Goal: Navigation & Orientation: Find specific page/section

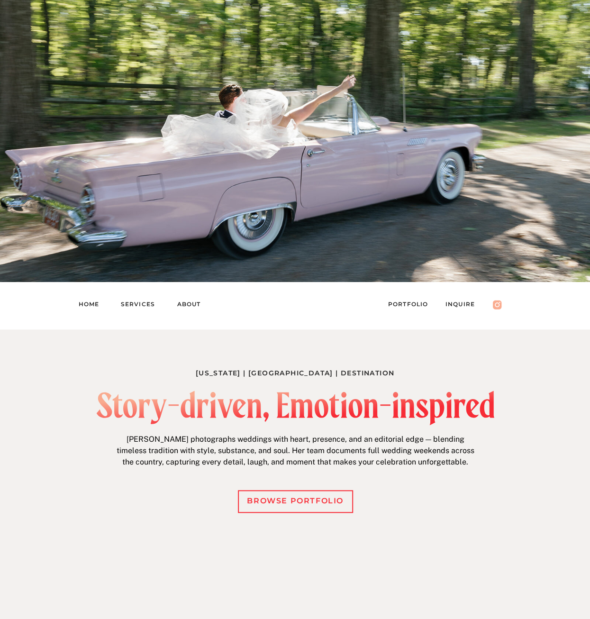
scroll to position [95, 0]
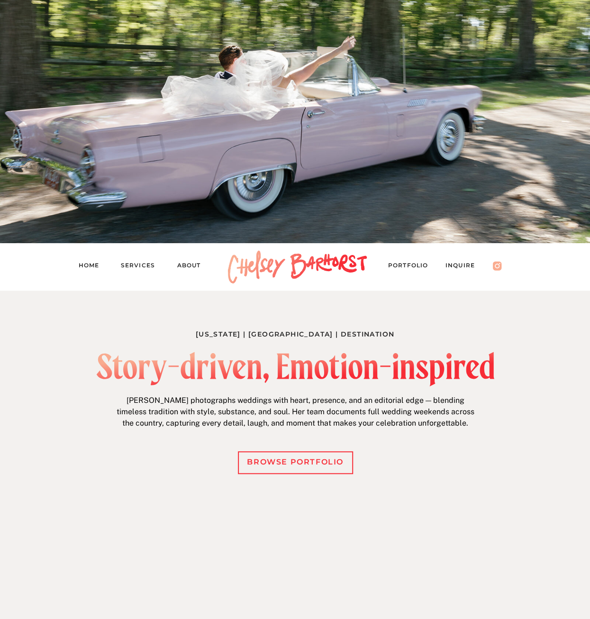
click at [139, 270] on nav "Services" at bounding box center [142, 266] width 43 height 13
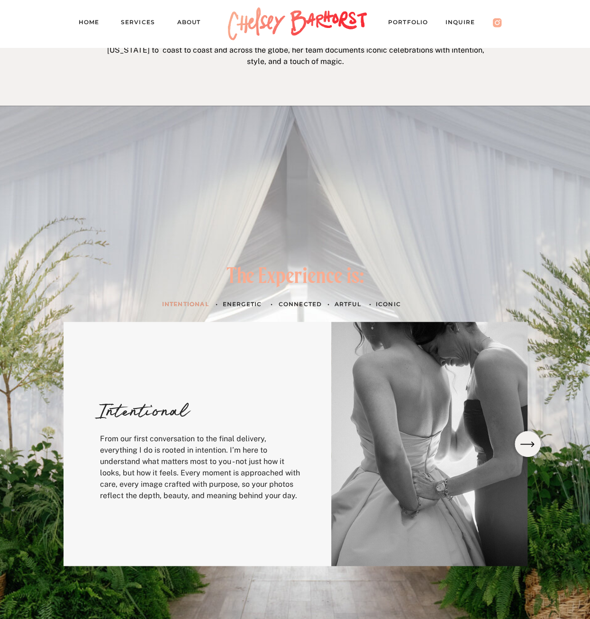
scroll to position [284, 0]
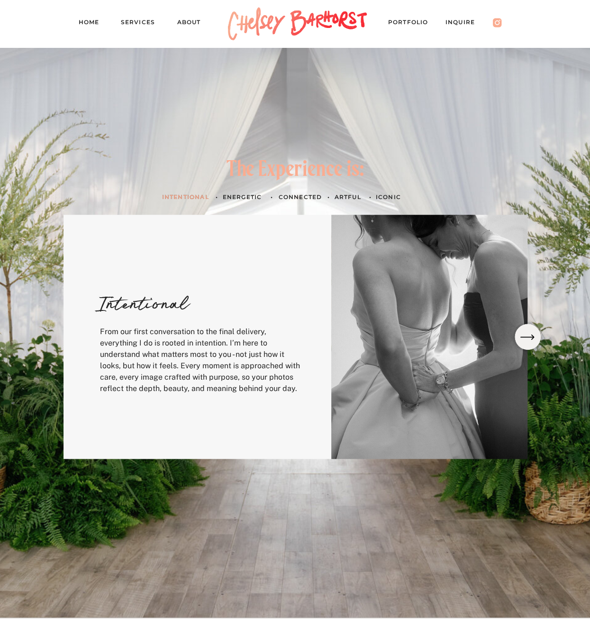
click at [239, 199] on h3 "Energetic" at bounding box center [245, 197] width 44 height 10
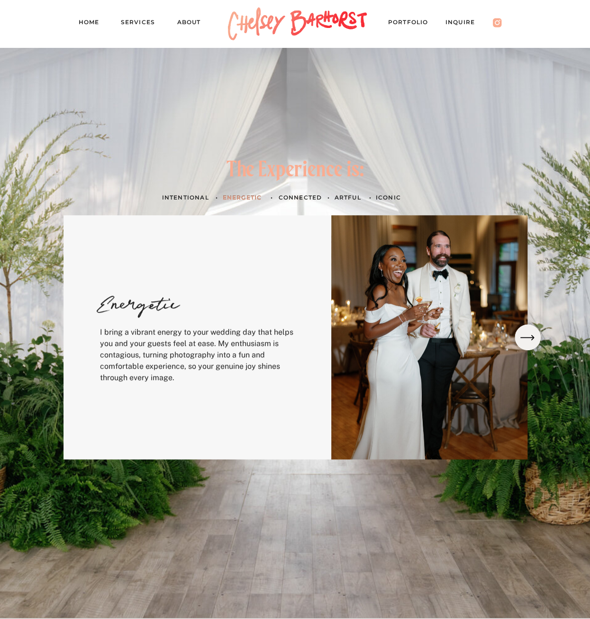
scroll to position [283, 0]
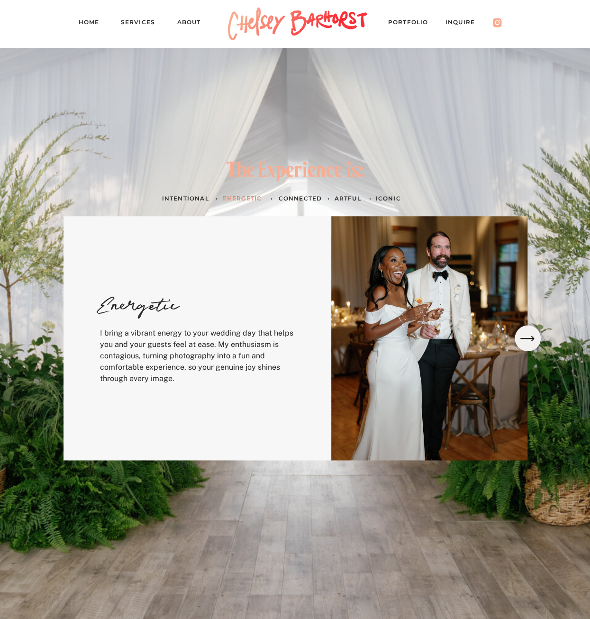
click at [303, 199] on h3 "Connected" at bounding box center [301, 198] width 45 height 10
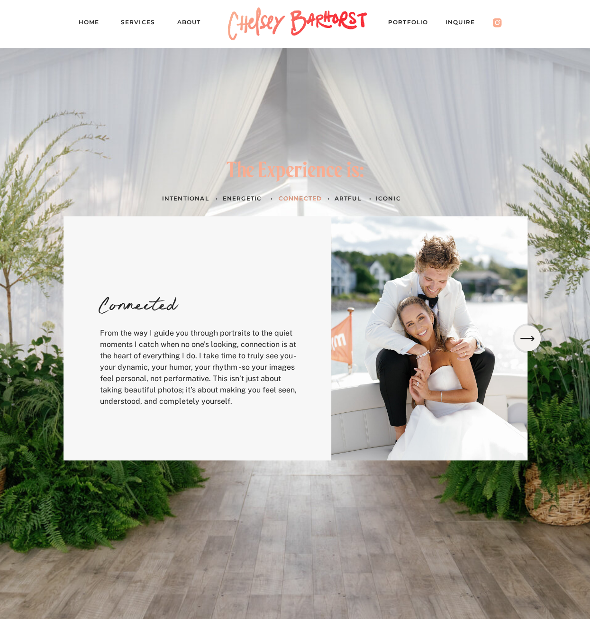
click at [350, 196] on h3 "artful" at bounding box center [348, 198] width 27 height 10
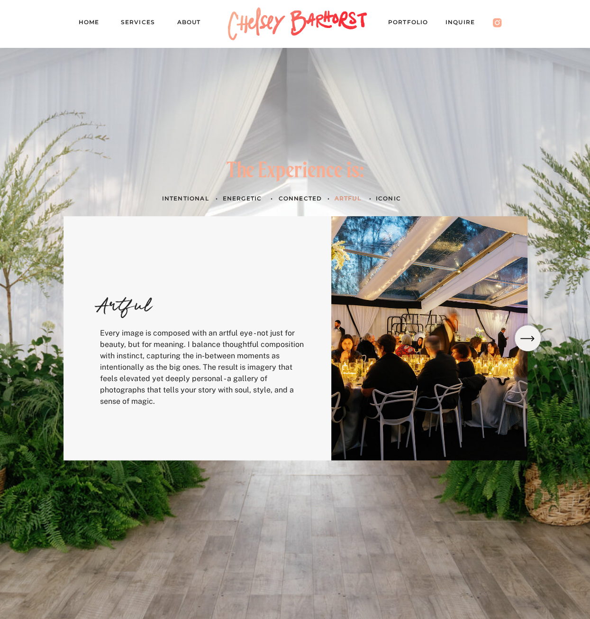
click at [376, 198] on h3 "ICONIC" at bounding box center [389, 198] width 27 height 10
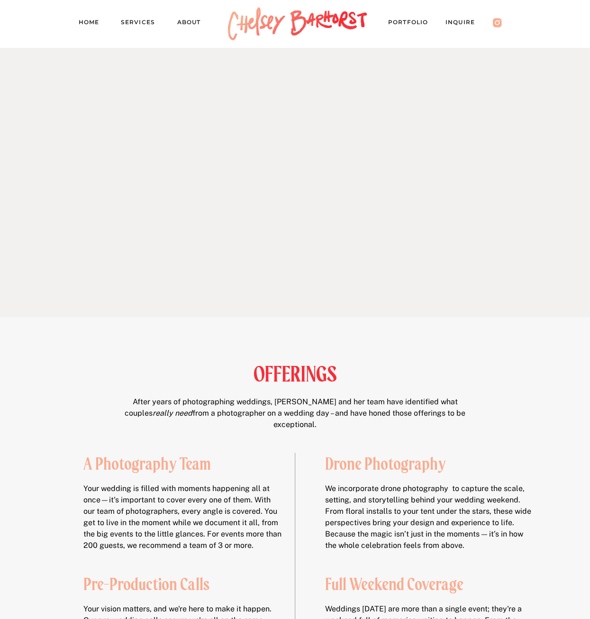
scroll to position [1373, 0]
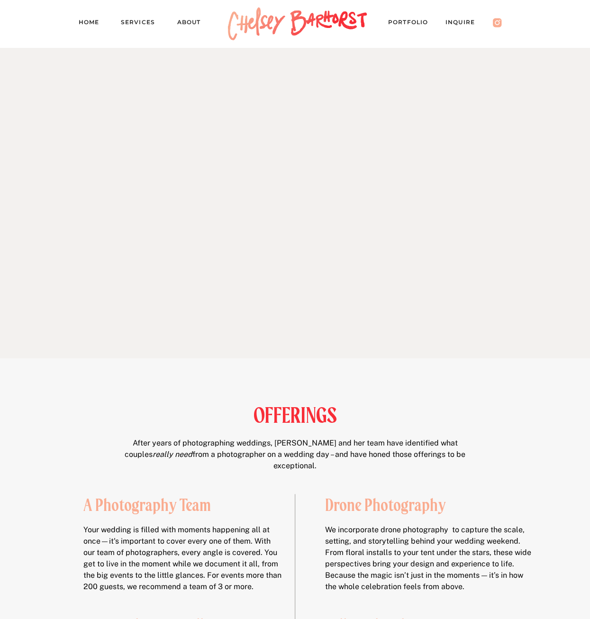
drag, startPoint x: 195, startPoint y: 20, endPoint x: 150, endPoint y: 22, distance: 45.1
click at [195, 20] on nav "About" at bounding box center [193, 23] width 33 height 13
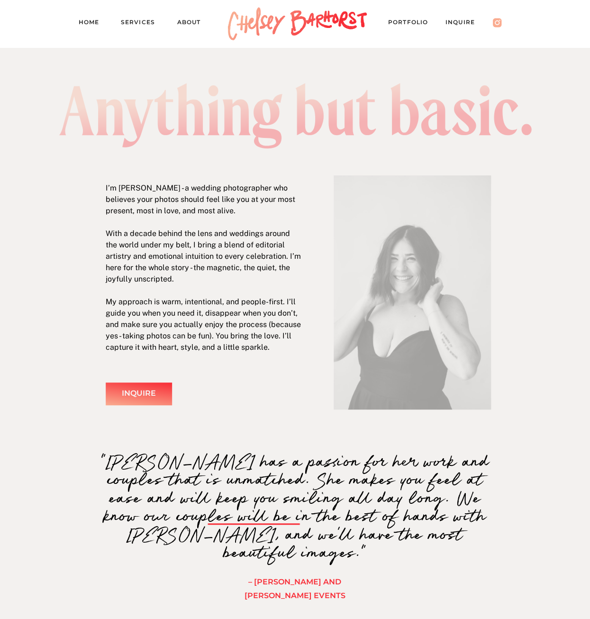
click at [139, 21] on nav "Services" at bounding box center [142, 23] width 43 height 13
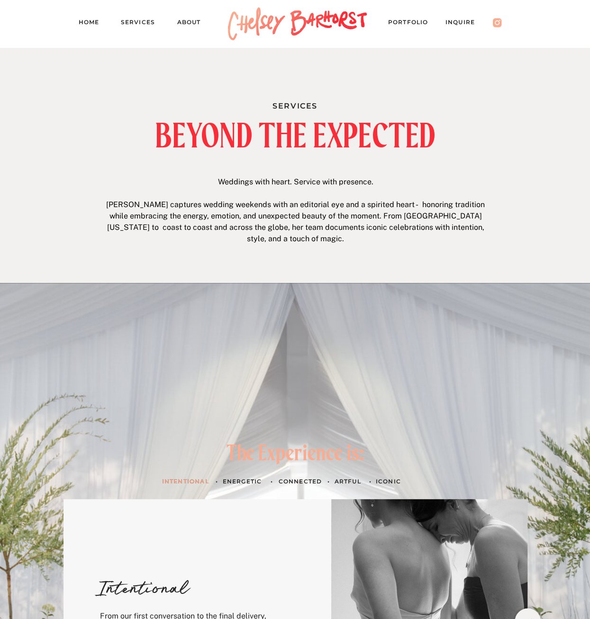
click at [201, 20] on nav "About" at bounding box center [193, 23] width 33 height 13
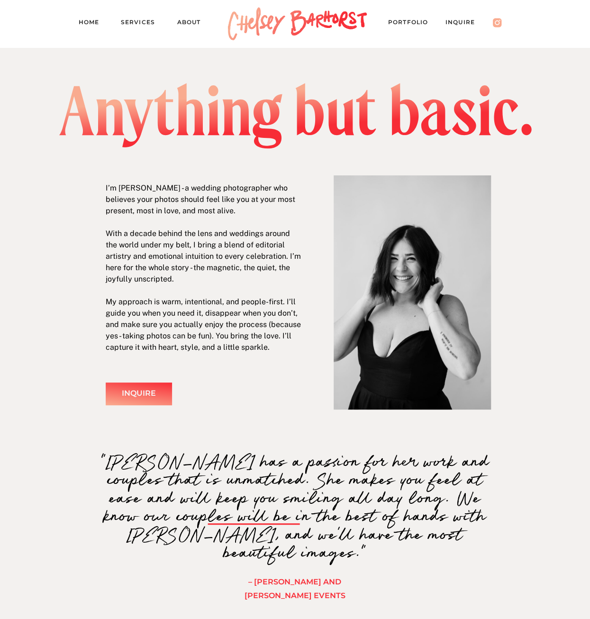
click at [87, 29] on nav "Home" at bounding box center [93, 23] width 28 height 13
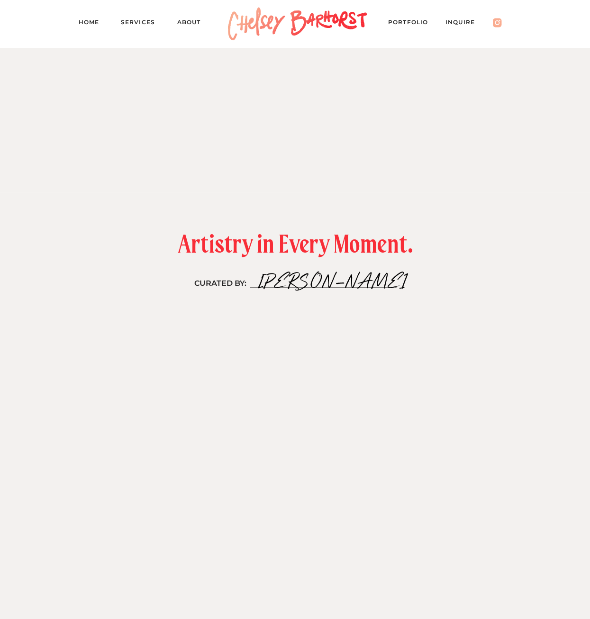
scroll to position [2228, 0]
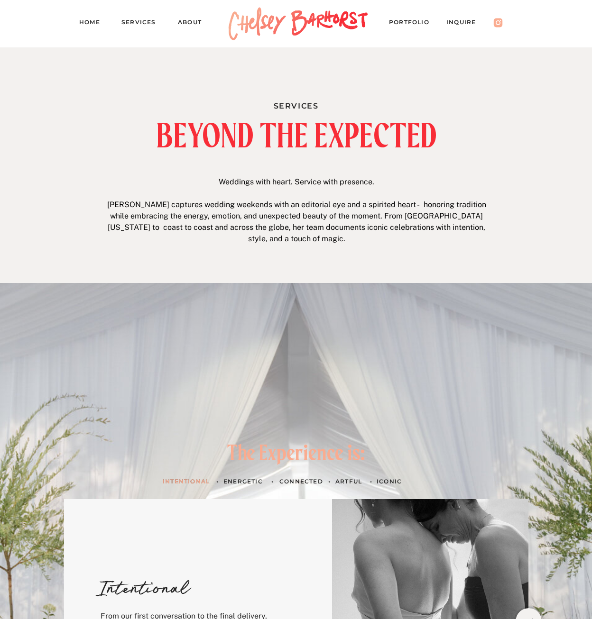
click at [192, 22] on nav "About" at bounding box center [194, 23] width 33 height 13
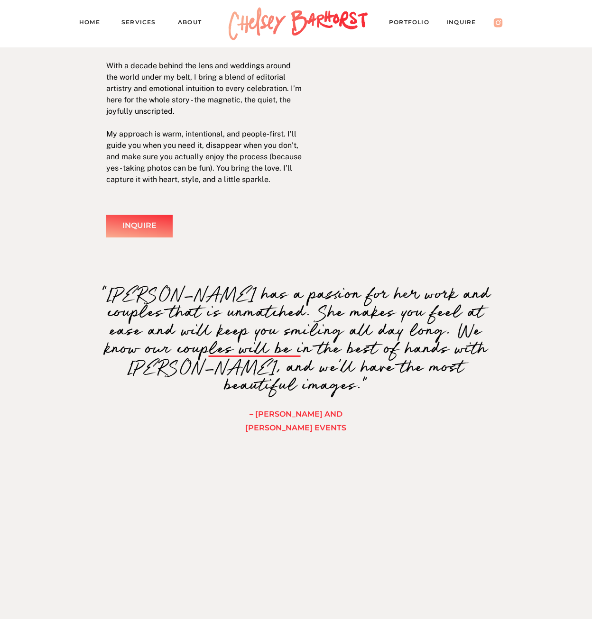
scroll to position [144, 0]
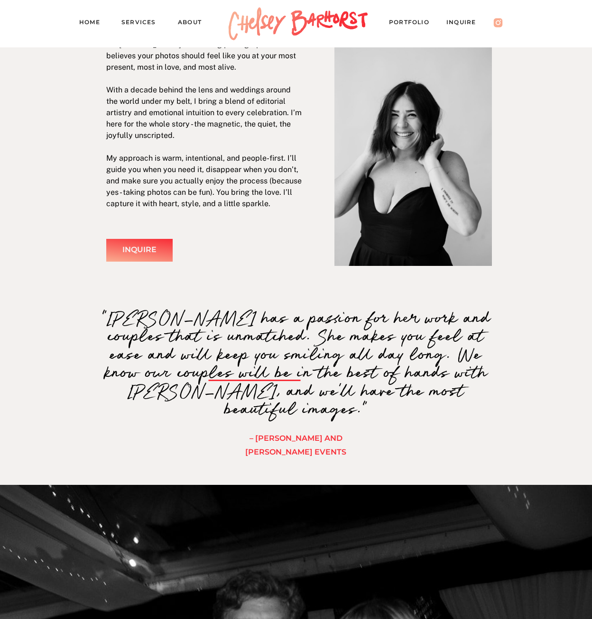
click at [336, 437] on h3 "– [PERSON_NAME] And [PERSON_NAME] Events" at bounding box center [295, 437] width 139 height 10
click at [254, 438] on h3 "– Ines And Marie Events" at bounding box center [295, 437] width 139 height 10
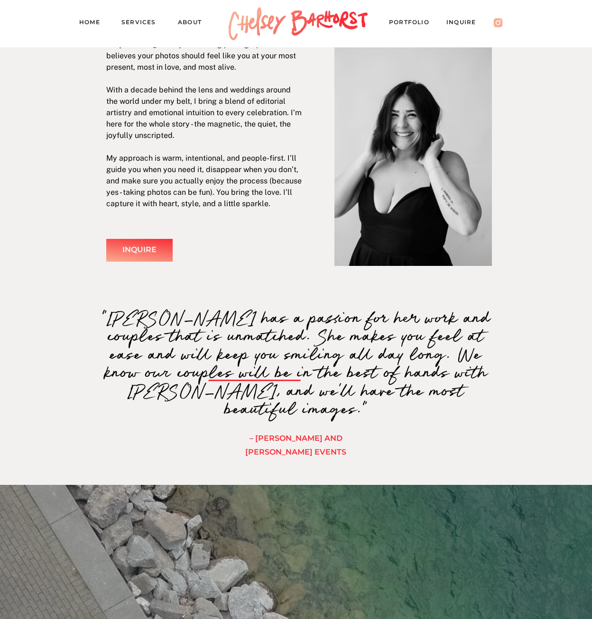
click at [241, 439] on h3 "– Ines And Marie Events" at bounding box center [295, 437] width 139 height 10
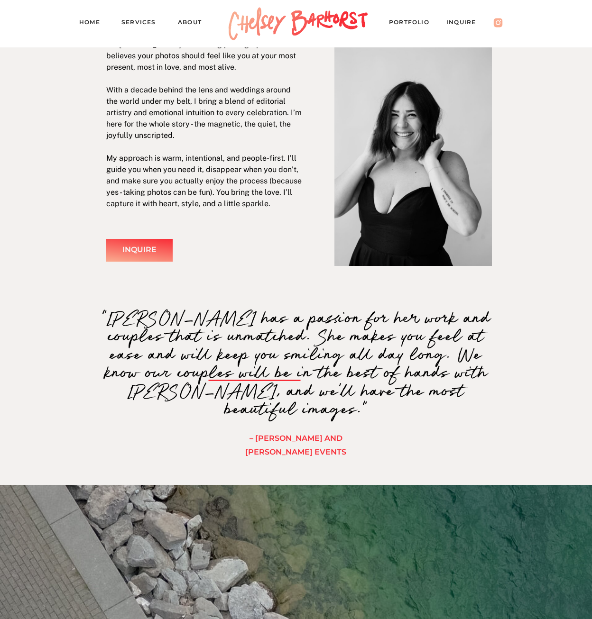
scroll to position [0, 0]
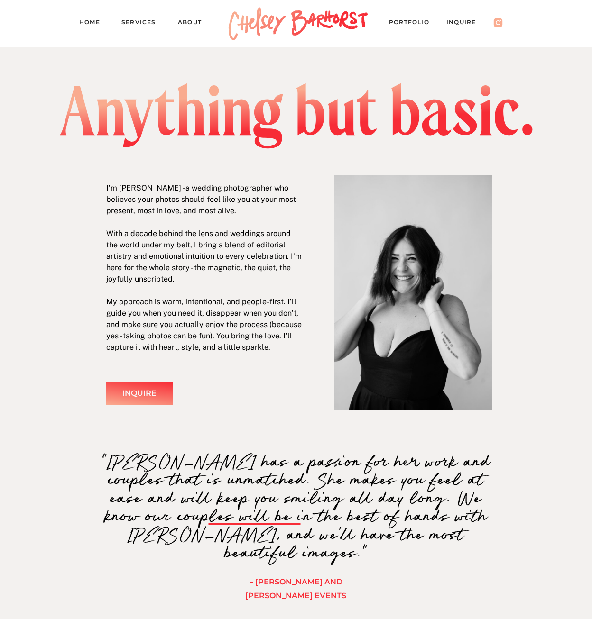
drag, startPoint x: 425, startPoint y: 354, endPoint x: 394, endPoint y: 353, distance: 31.3
click at [425, 353] on div at bounding box center [412, 292] width 157 height 234
click at [449, 318] on div at bounding box center [412, 292] width 157 height 234
click at [136, 21] on nav "Services" at bounding box center [142, 23] width 43 height 13
